Goal: Complete application form

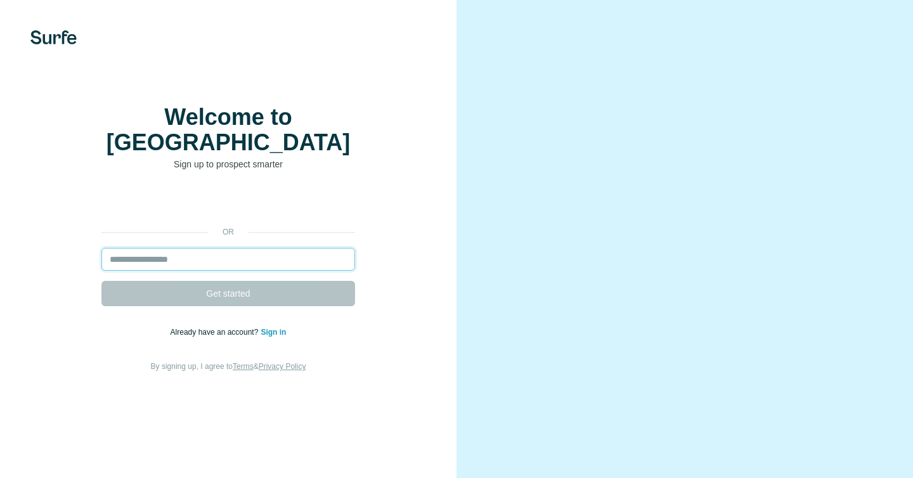
click at [235, 253] on input "email" at bounding box center [228, 259] width 254 height 23
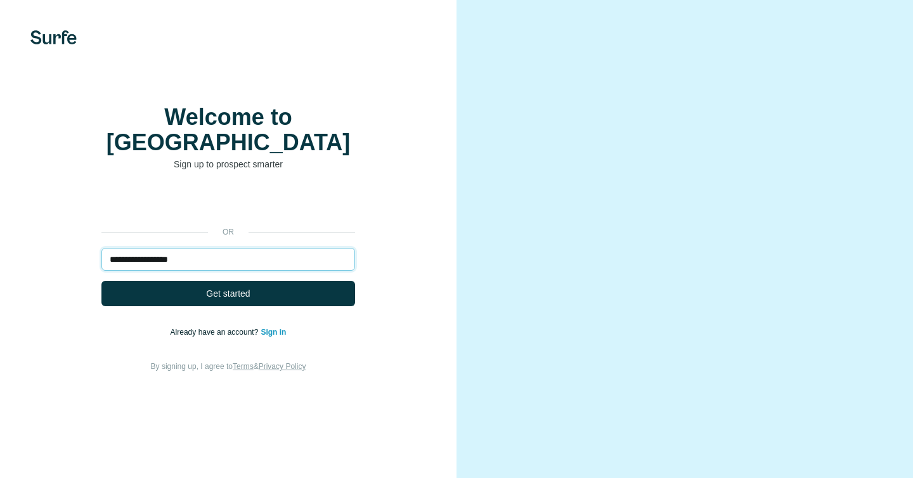
click at [182, 251] on input "**********" at bounding box center [228, 259] width 254 height 23
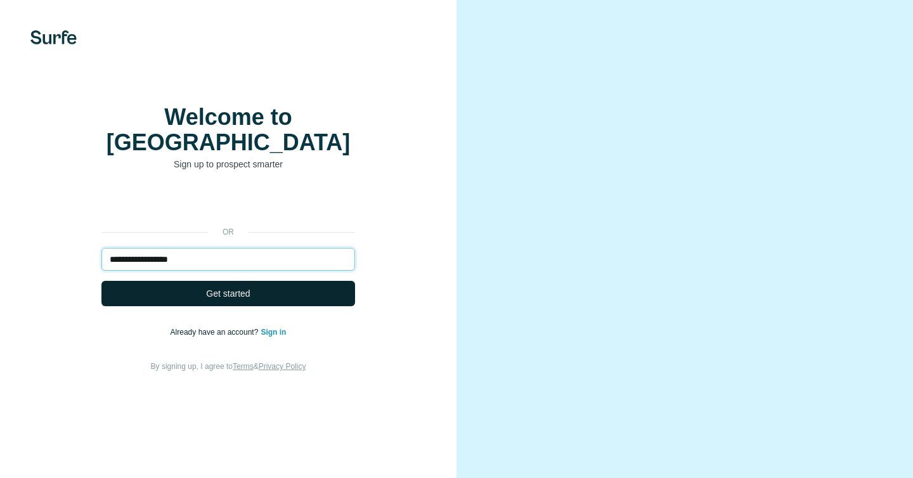
type input "**********"
click at [200, 283] on button "Get started" at bounding box center [228, 293] width 254 height 25
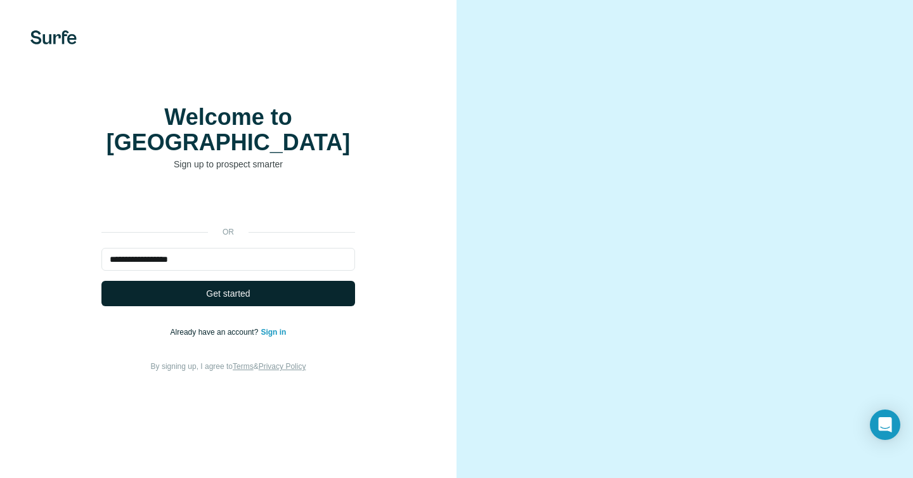
click at [229, 287] on span "Get started" at bounding box center [228, 293] width 44 height 13
click at [226, 292] on span "Get started" at bounding box center [228, 293] width 44 height 13
click at [219, 281] on button "Get started" at bounding box center [228, 293] width 254 height 25
click at [178, 281] on button "Get started" at bounding box center [228, 293] width 254 height 25
click at [183, 298] on div "**********" at bounding box center [228, 282] width 406 height 183
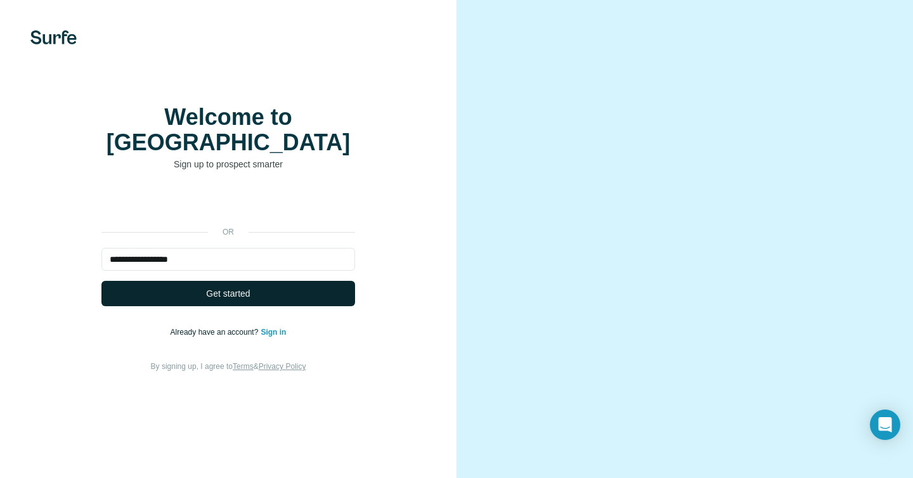
click at [183, 295] on button "Get started" at bounding box center [228, 293] width 254 height 25
click at [219, 291] on span "Get started" at bounding box center [228, 293] width 44 height 13
click at [219, 290] on span "Get started" at bounding box center [228, 293] width 44 height 13
click at [101, 281] on button "Get started" at bounding box center [228, 293] width 254 height 25
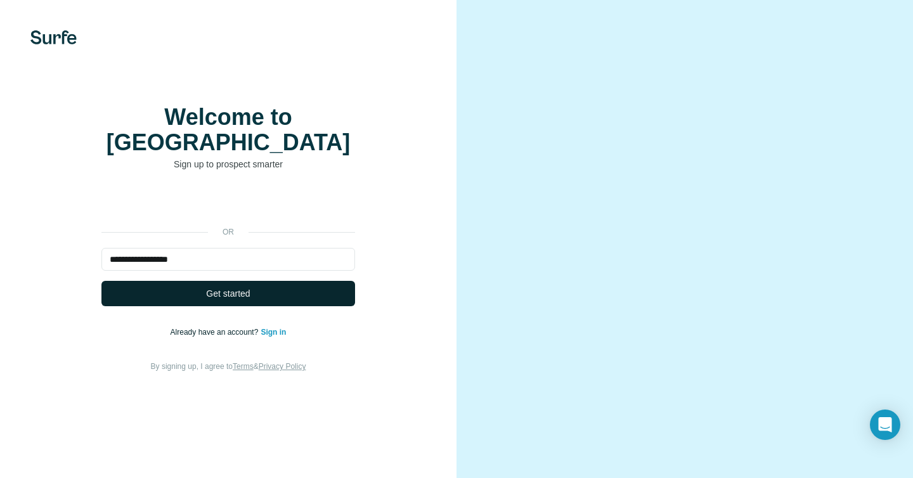
click at [253, 294] on button "Get started" at bounding box center [228, 293] width 254 height 25
click at [236, 292] on span "Get started" at bounding box center [228, 293] width 44 height 13
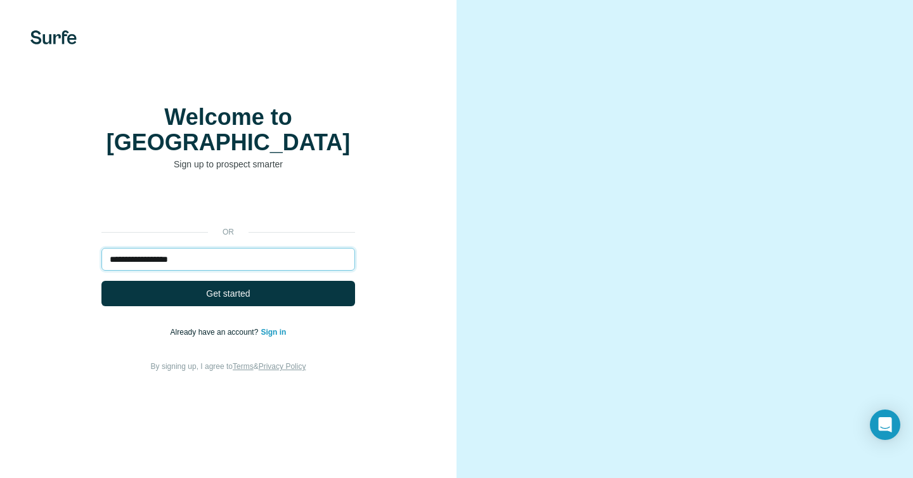
click at [199, 250] on input "**********" at bounding box center [228, 259] width 254 height 23
click at [101, 281] on button "Get started" at bounding box center [228, 293] width 254 height 25
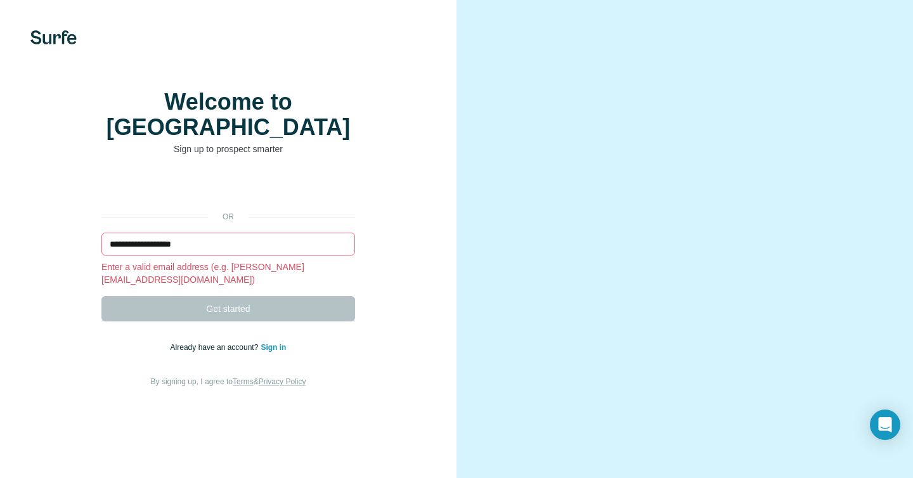
click at [204, 252] on input "**********" at bounding box center [228, 244] width 254 height 23
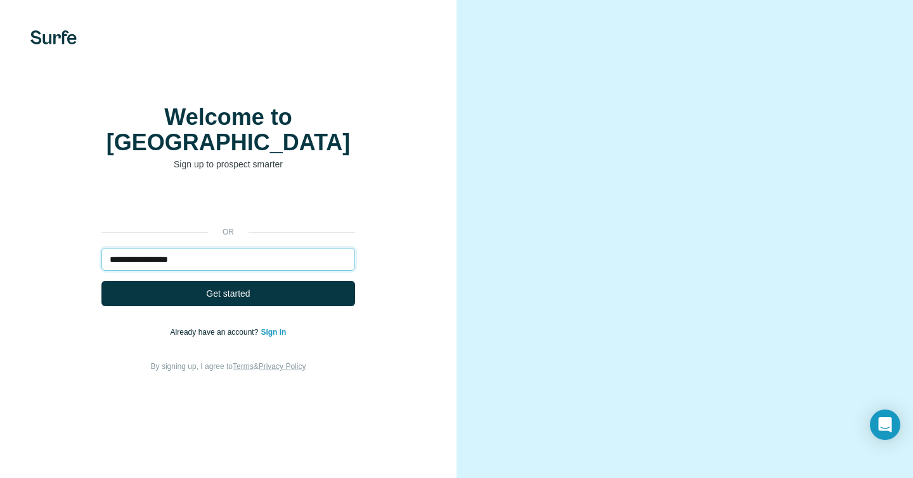
click at [101, 281] on button "Get started" at bounding box center [228, 293] width 254 height 25
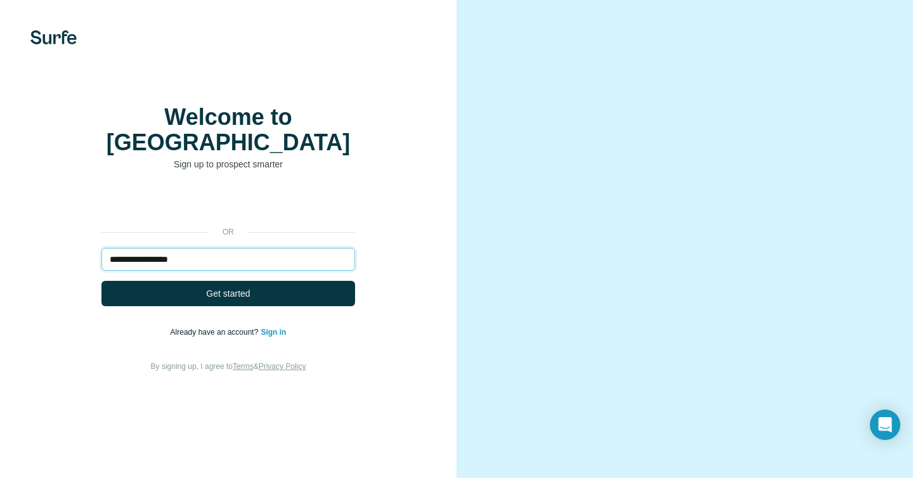
click at [101, 281] on button "Get started" at bounding box center [228, 293] width 254 height 25
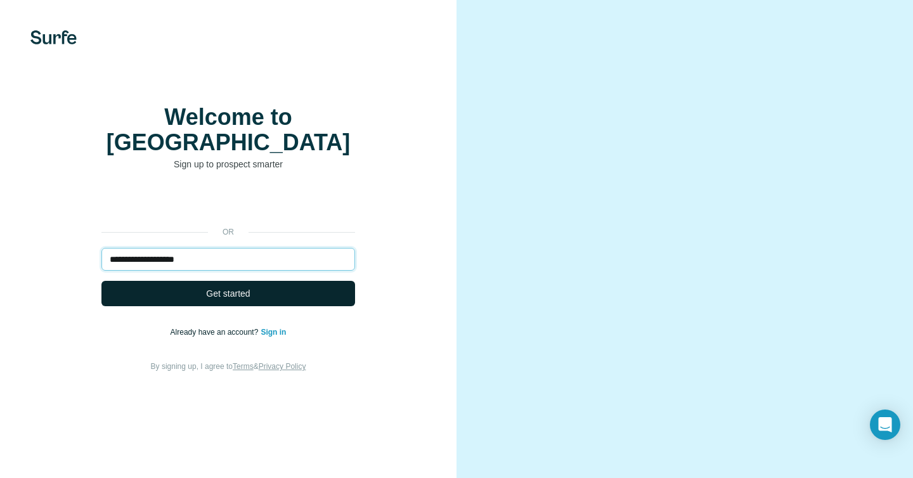
type input "**********"
click at [186, 285] on button "Get started" at bounding box center [228, 293] width 254 height 25
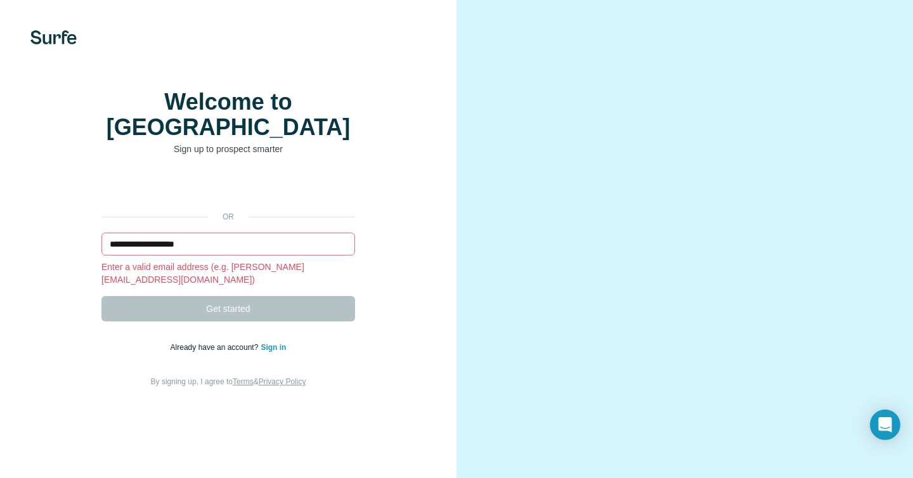
click at [273, 343] on link "Sign in" at bounding box center [273, 347] width 25 height 9
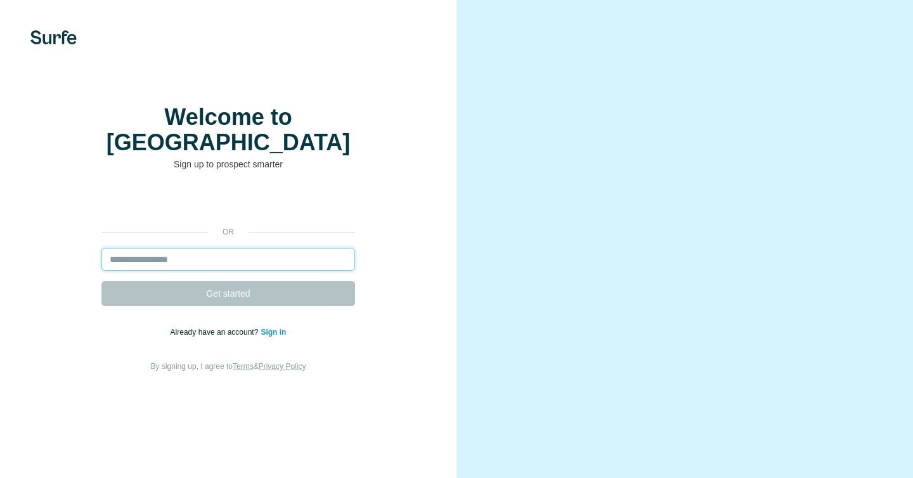
click at [225, 248] on input "email" at bounding box center [228, 259] width 254 height 23
click at [72, 290] on div "or Get started Already have an account? Sign in By signing up, I agree to Terms…" at bounding box center [228, 282] width 406 height 183
click at [146, 256] on input "email" at bounding box center [228, 259] width 254 height 23
click at [48, 40] on img at bounding box center [53, 37] width 46 height 14
click at [48, 35] on img at bounding box center [53, 37] width 46 height 14
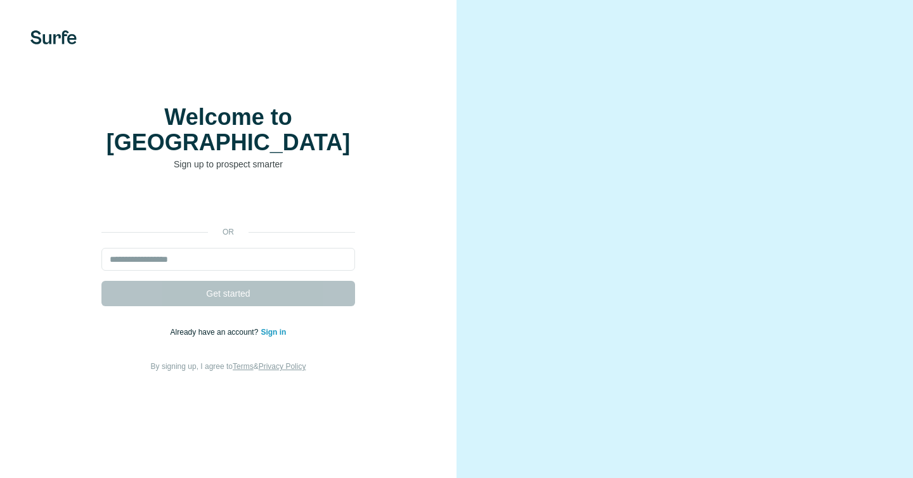
click at [48, 35] on img at bounding box center [53, 37] width 46 height 14
click at [63, 34] on img at bounding box center [53, 37] width 46 height 14
click at [58, 27] on div "Welcome to Surfe Sign up to prospect smarter or Get started Already have an acc…" at bounding box center [228, 239] width 456 height 478
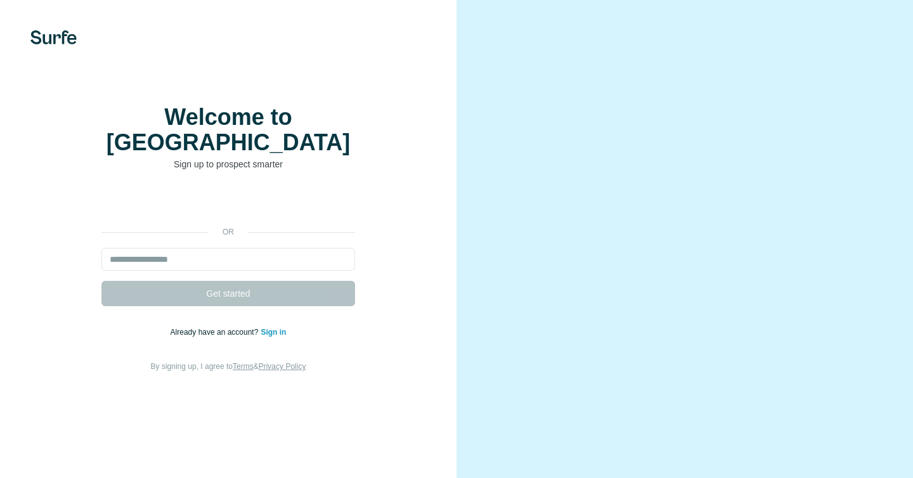
click at [57, 38] on img at bounding box center [53, 37] width 46 height 14
click at [200, 253] on input "email" at bounding box center [228, 259] width 254 height 23
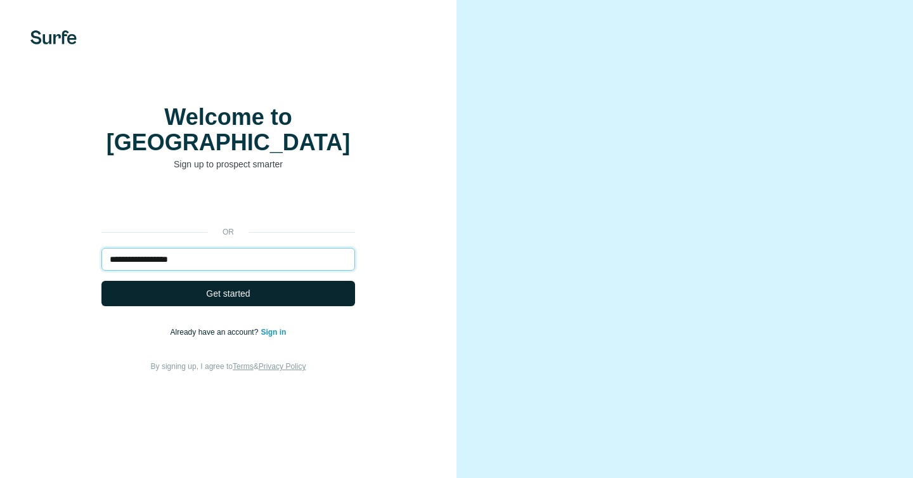
type input "**********"
click at [209, 291] on span "Get started" at bounding box center [228, 293] width 44 height 13
click at [230, 291] on span "Get started" at bounding box center [228, 293] width 44 height 13
click at [243, 288] on span "Get started" at bounding box center [228, 293] width 44 height 13
click at [247, 287] on span "Get started" at bounding box center [228, 293] width 44 height 13
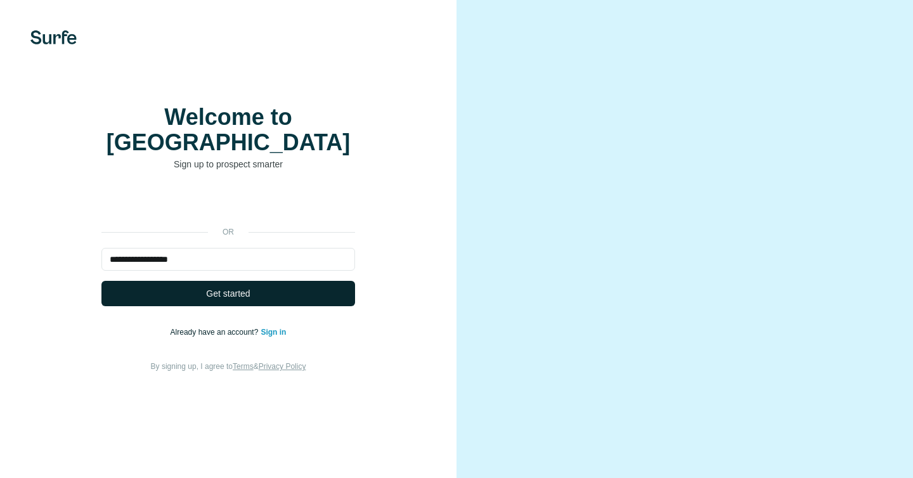
click at [268, 288] on button "Get started" at bounding box center [228, 293] width 254 height 25
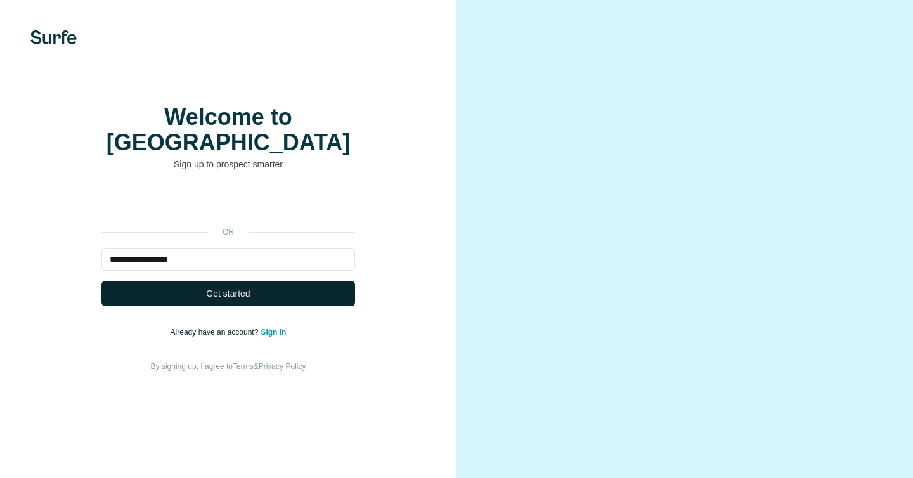
click at [268, 288] on button "Get started" at bounding box center [228, 293] width 254 height 25
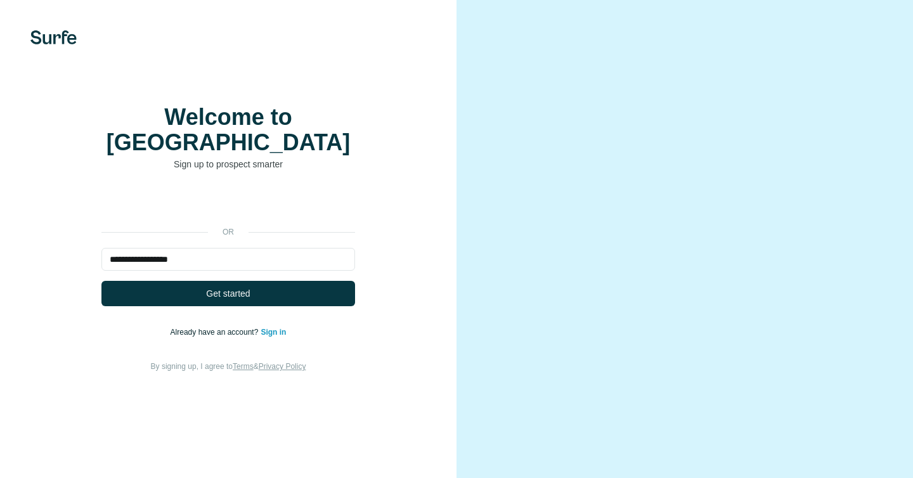
click at [272, 328] on link "Sign in" at bounding box center [273, 332] width 25 height 9
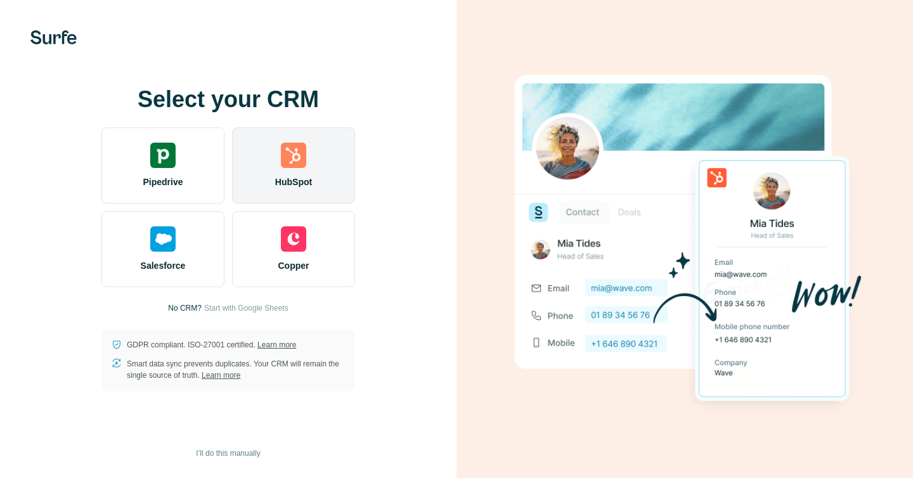
click at [311, 166] on div "HubSpot" at bounding box center [293, 165] width 123 height 76
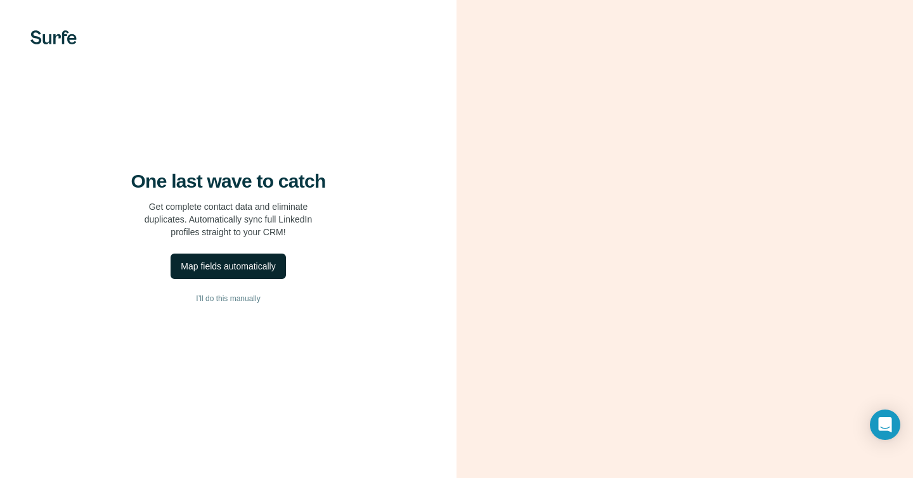
click at [260, 271] on div "Map fields automatically" at bounding box center [228, 266] width 94 height 13
